Goal: Information Seeking & Learning: Learn about a topic

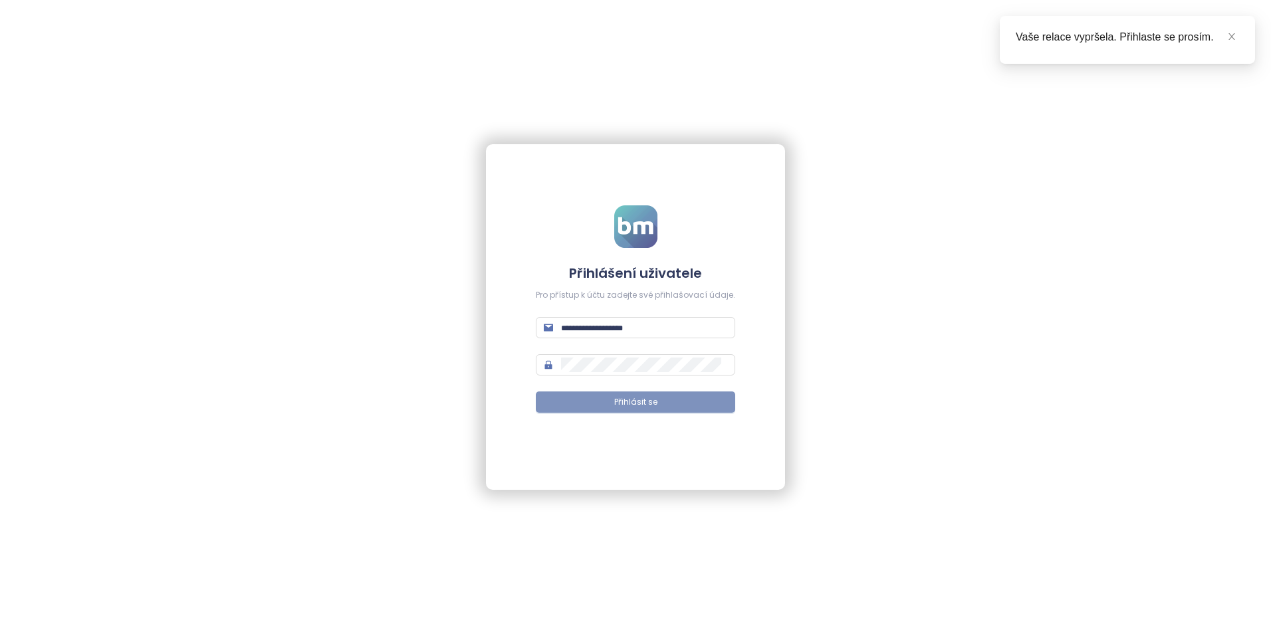
type input "**********"
click at [637, 407] on span "Přihlásit se" at bounding box center [635, 402] width 43 height 13
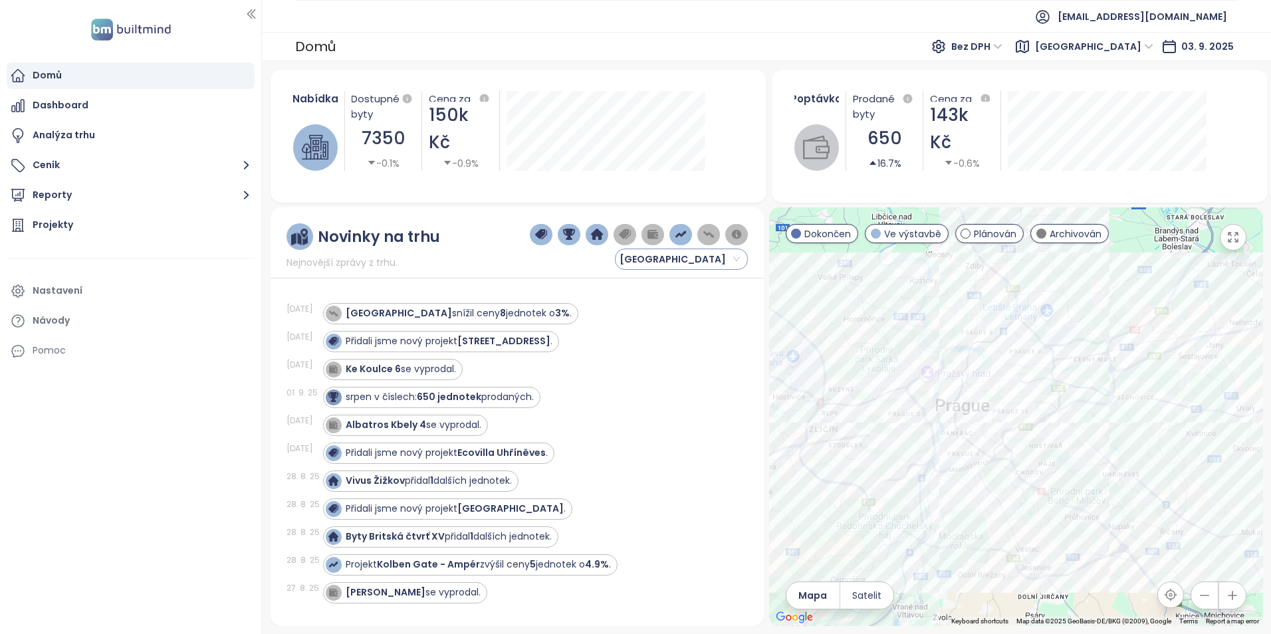
click at [664, 255] on span "[GEOGRAPHIC_DATA]" at bounding box center [679, 259] width 120 height 20
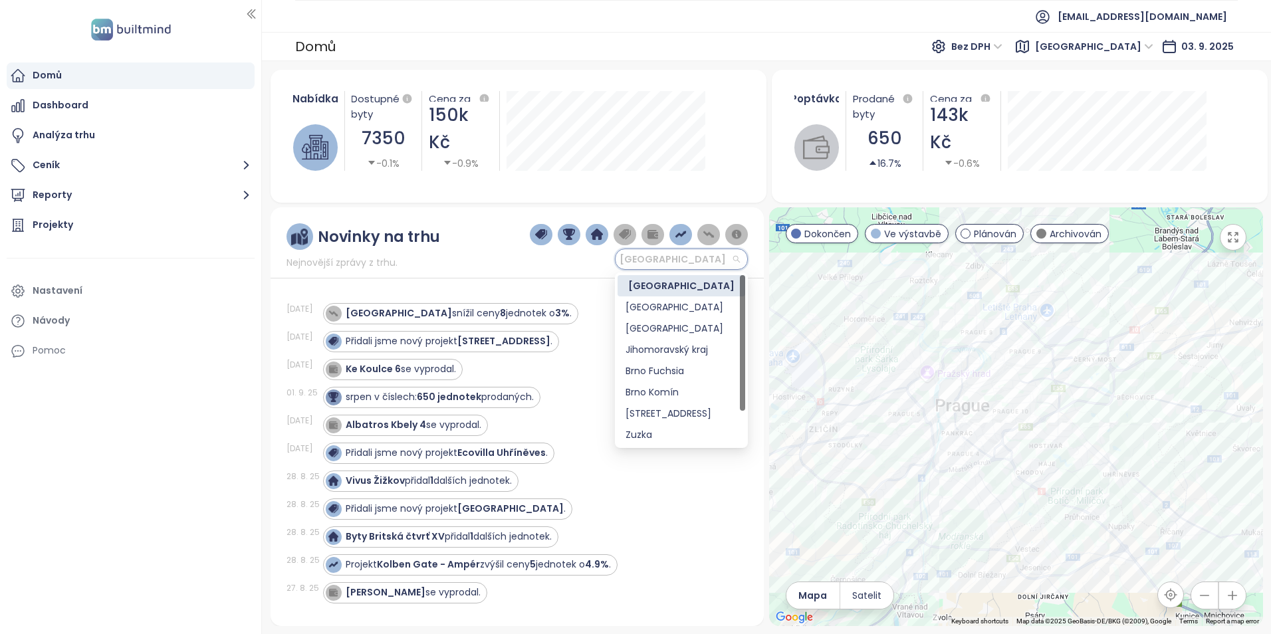
click at [665, 255] on span "[GEOGRAPHIC_DATA]" at bounding box center [679, 259] width 120 height 20
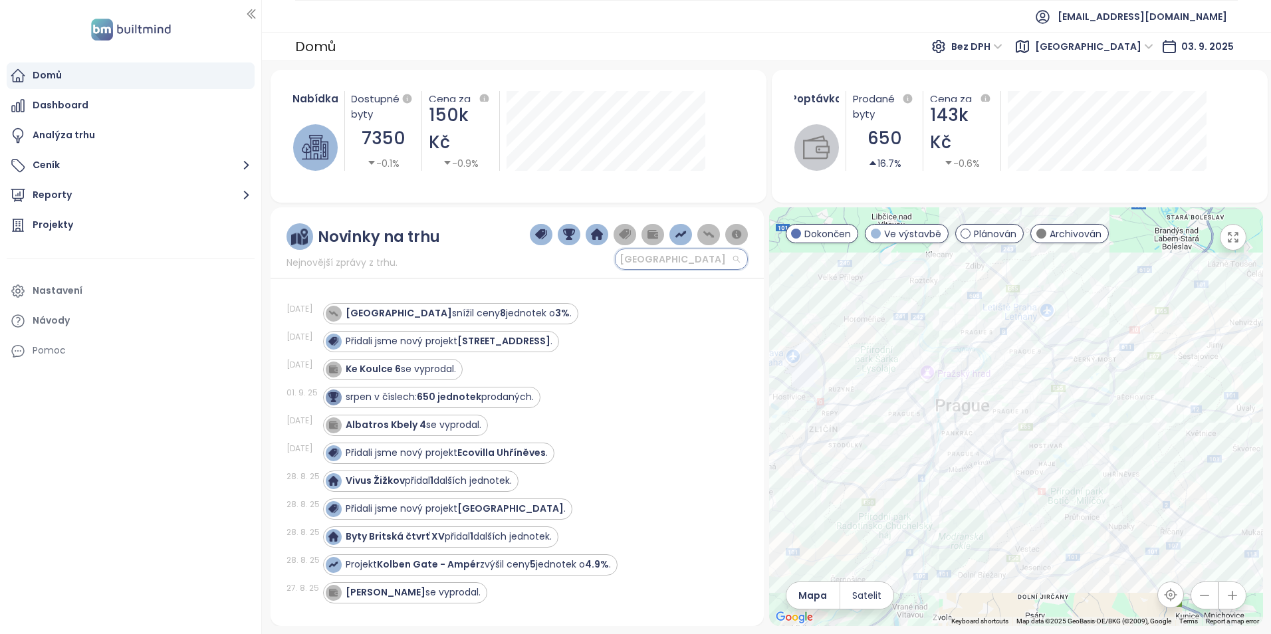
click at [665, 255] on span "[GEOGRAPHIC_DATA]" at bounding box center [679, 259] width 120 height 20
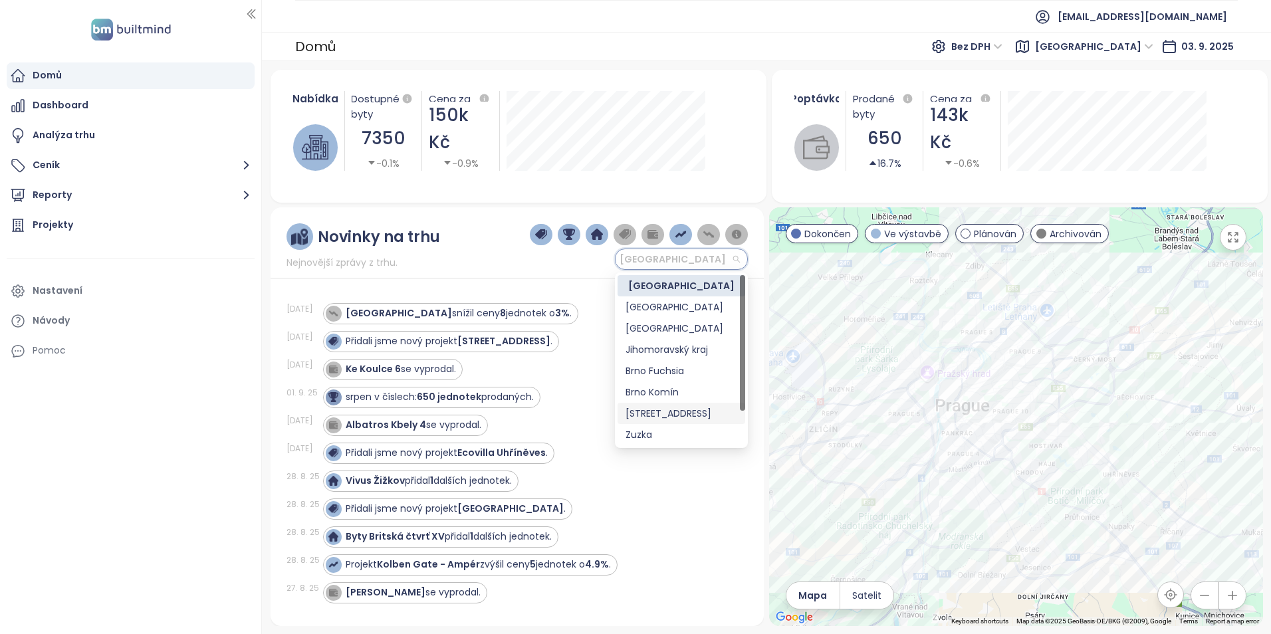
click at [687, 414] on div "[STREET_ADDRESS]" at bounding box center [681, 413] width 112 height 15
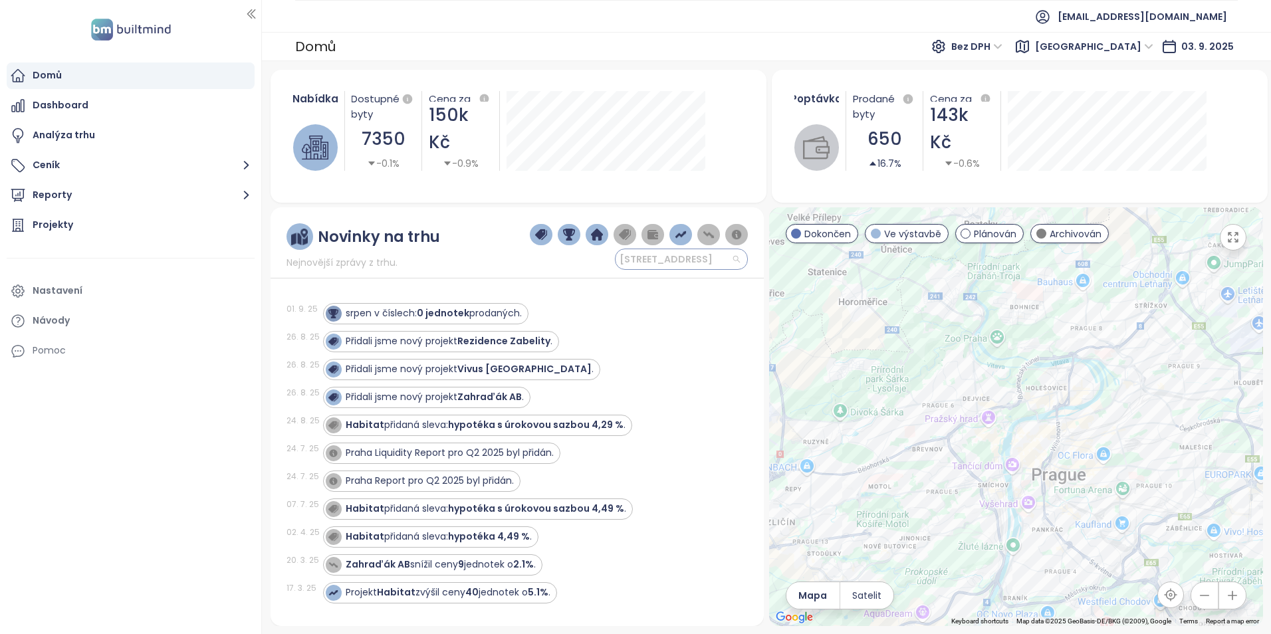
click at [718, 257] on span "[STREET_ADDRESS]" at bounding box center [679, 259] width 120 height 20
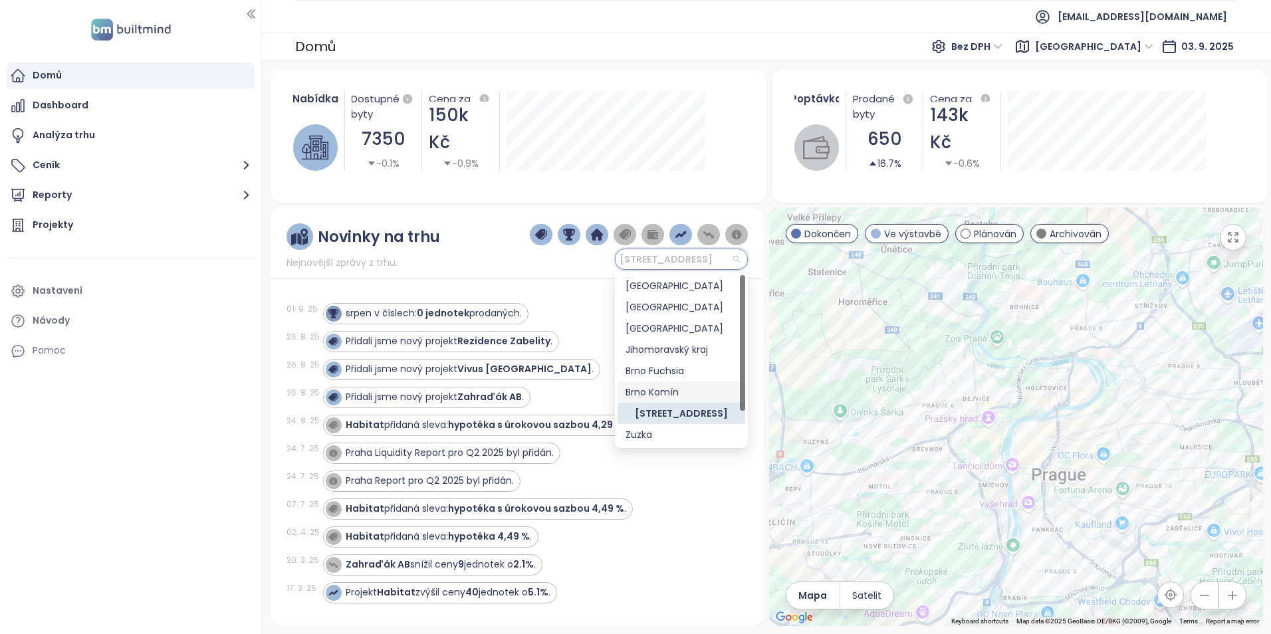
scroll to position [43, 0]
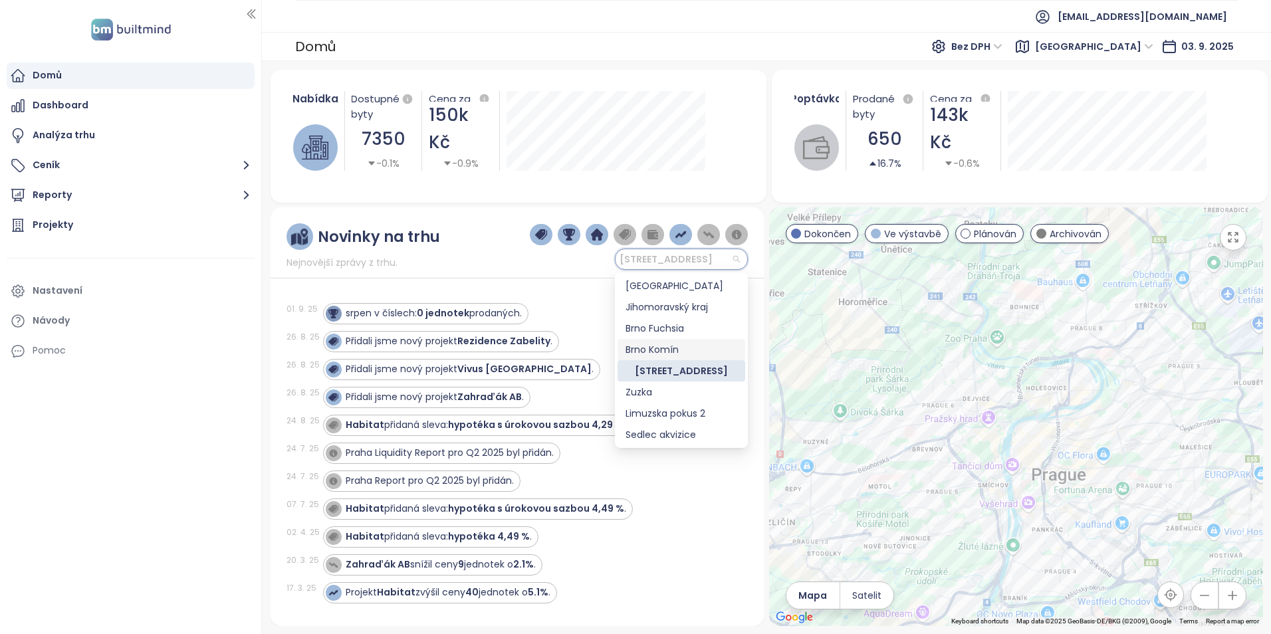
click at [650, 347] on div "Brno Komín" at bounding box center [681, 349] width 112 height 15
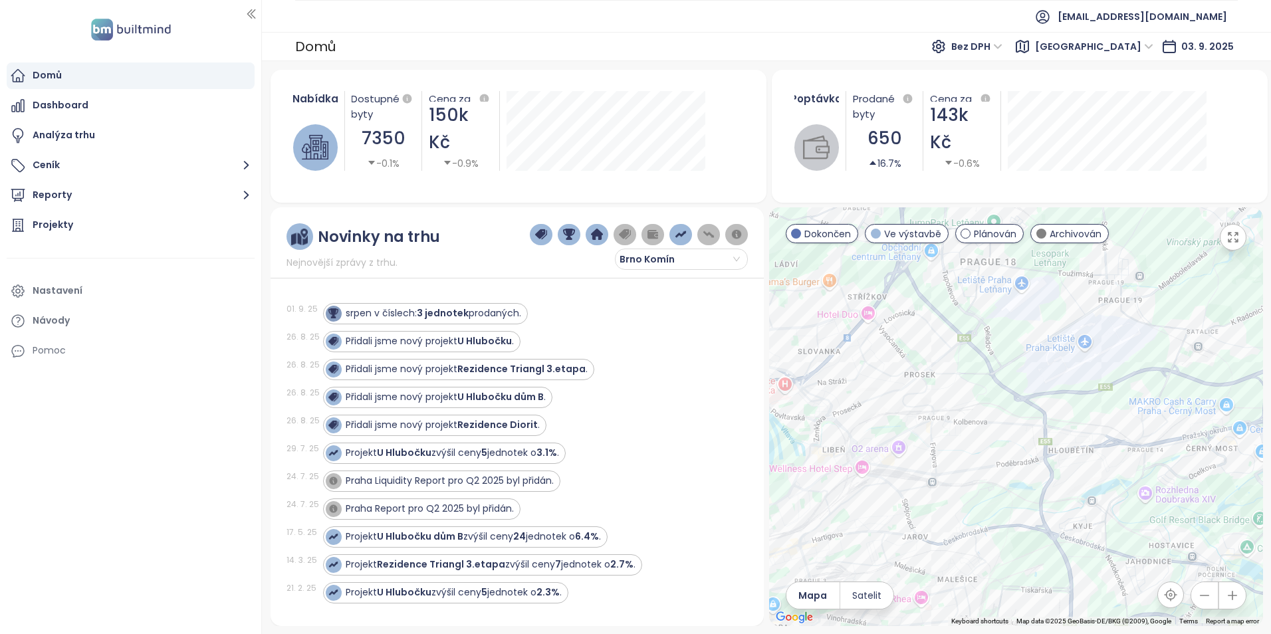
drag, startPoint x: 984, startPoint y: 373, endPoint x: 972, endPoint y: 340, distance: 34.9
click at [972, 340] on div at bounding box center [1016, 416] width 494 height 419
drag, startPoint x: 966, startPoint y: 338, endPoint x: 968, endPoint y: 348, distance: 10.7
click at [968, 348] on div at bounding box center [1016, 416] width 494 height 419
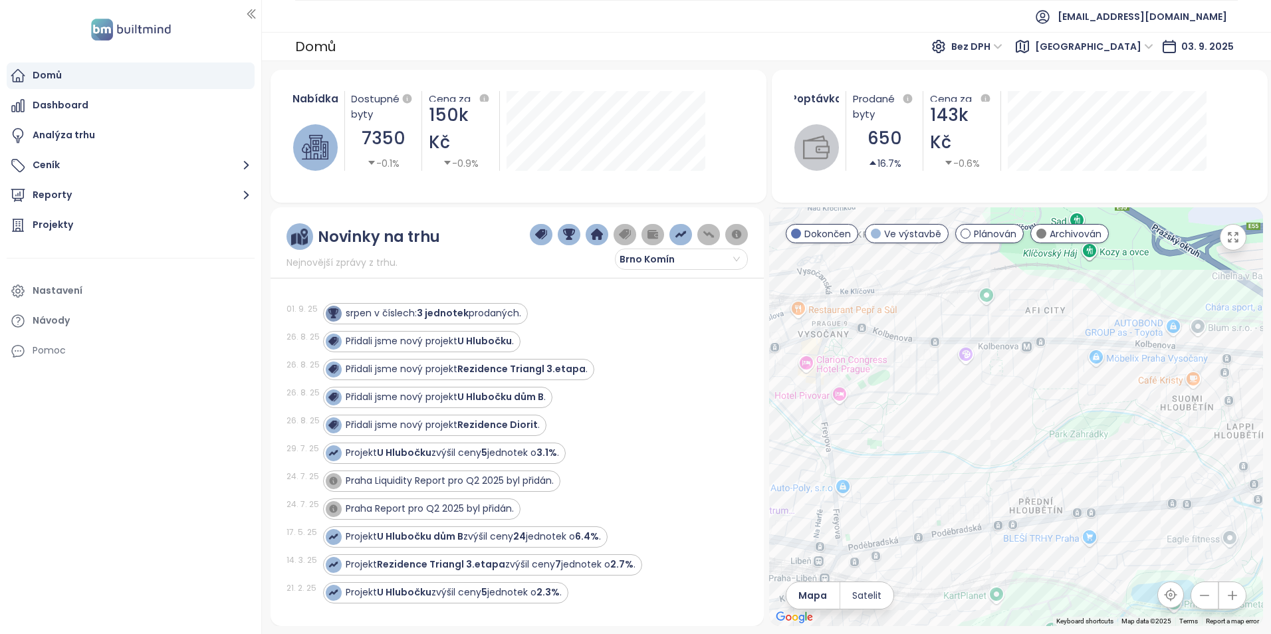
drag, startPoint x: 892, startPoint y: 356, endPoint x: 895, endPoint y: 390, distance: 34.7
click at [895, 390] on div at bounding box center [1016, 416] width 494 height 419
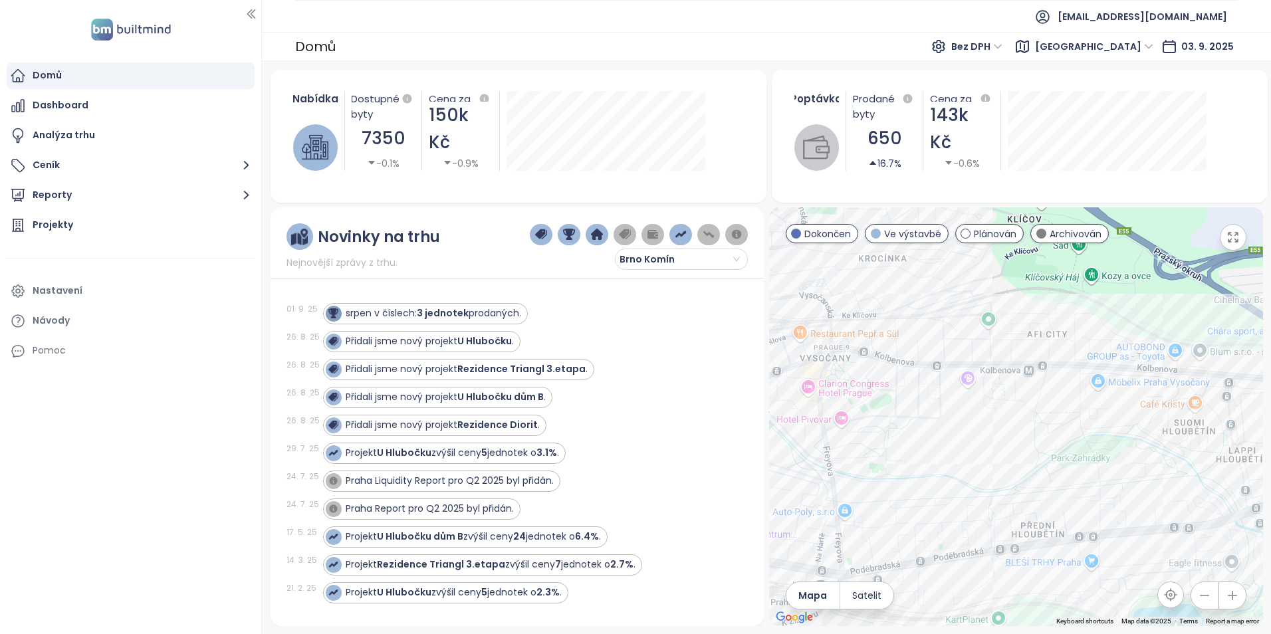
drag, startPoint x: 906, startPoint y: 398, endPoint x: 907, endPoint y: 414, distance: 16.0
click at [907, 414] on div at bounding box center [1016, 416] width 494 height 419
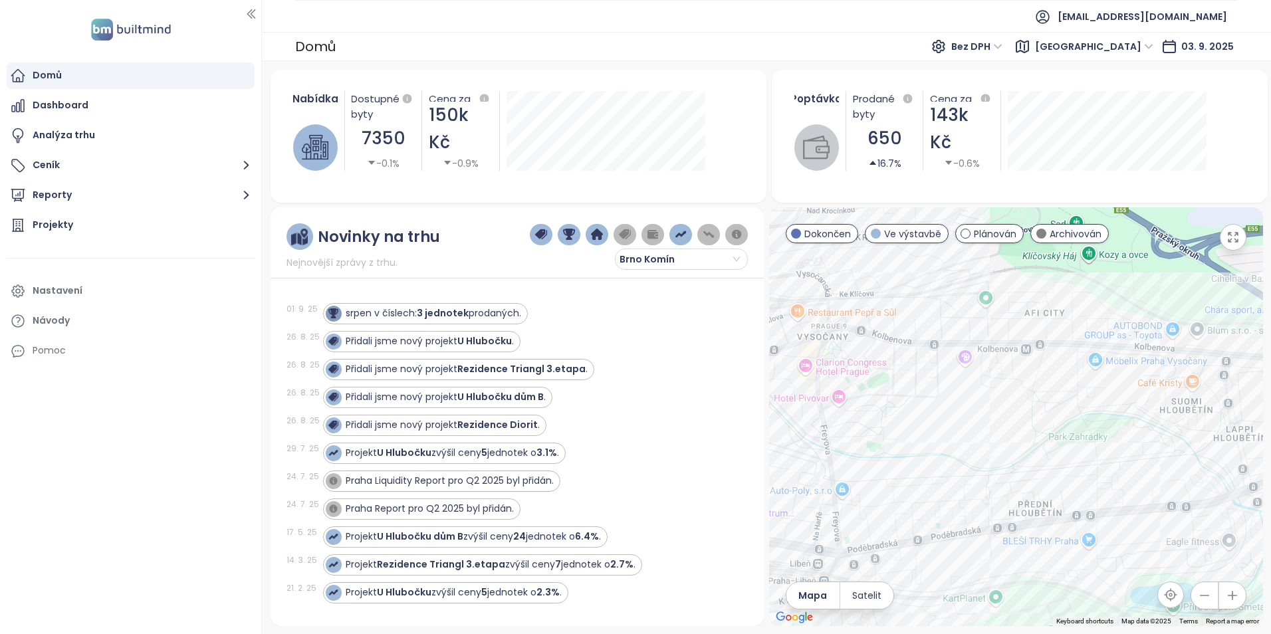
drag, startPoint x: 978, startPoint y: 571, endPoint x: 977, endPoint y: 558, distance: 13.4
click at [979, 560] on div at bounding box center [1016, 416] width 494 height 419
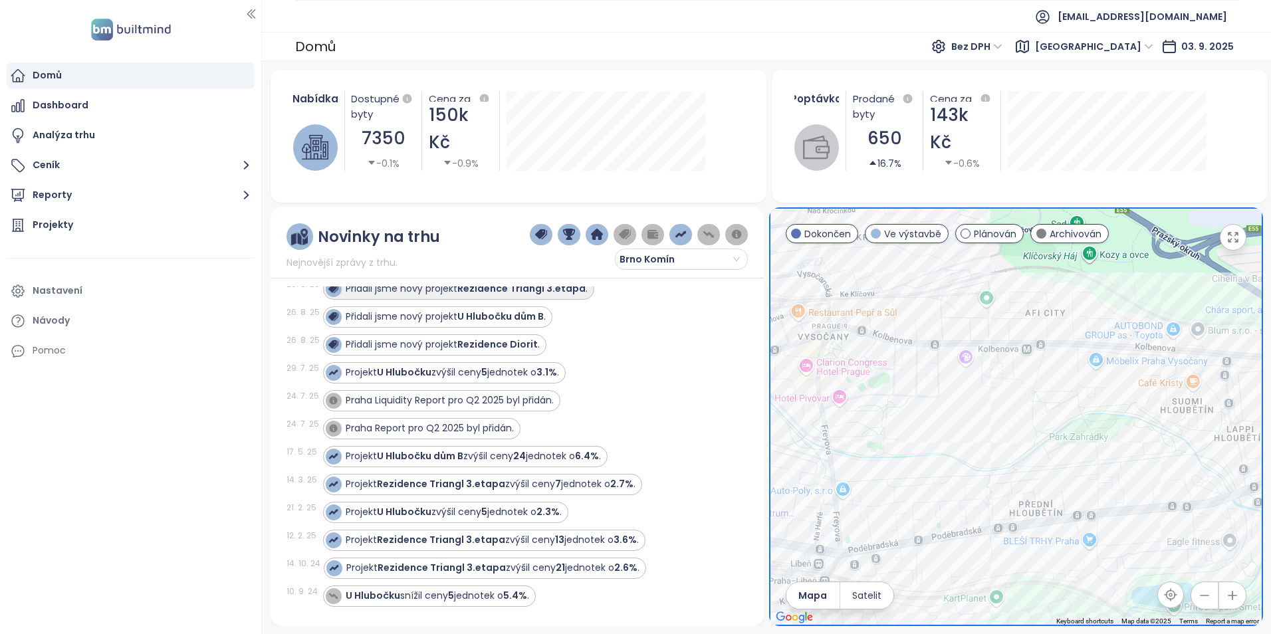
scroll to position [81, 0]
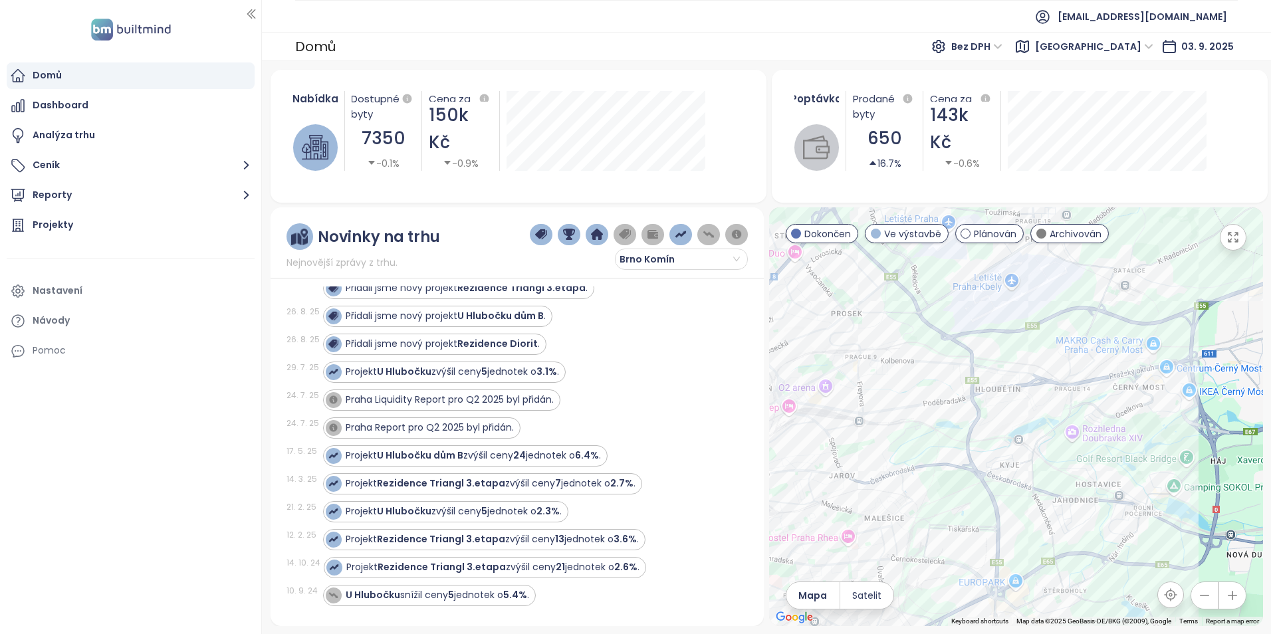
click at [442, 249] on div "Novinky na trhu Nejnovější zprávy z trhu. Brno Komín" at bounding box center [517, 246] width 462 height 47
click at [1119, 52] on span "[GEOGRAPHIC_DATA]" at bounding box center [1094, 47] width 118 height 20
